Goal: Task Accomplishment & Management: Manage account settings

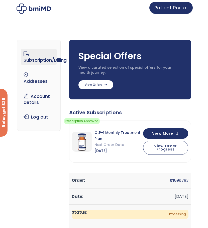
click at [177, 4] on link "Patient Portal" at bounding box center [171, 8] width 43 height 12
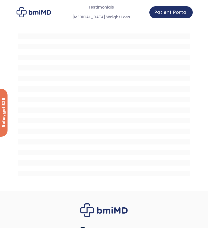
click at [185, 24] on div at bounding box center [104, 107] width 178 height 166
click at [40, 16] on div at bounding box center [104, 12] width 208 height 24
click at [49, 12] on img at bounding box center [34, 12] width 35 height 10
click at [30, 12] on img at bounding box center [34, 12] width 35 height 10
